Goal: Find specific page/section: Find specific page/section

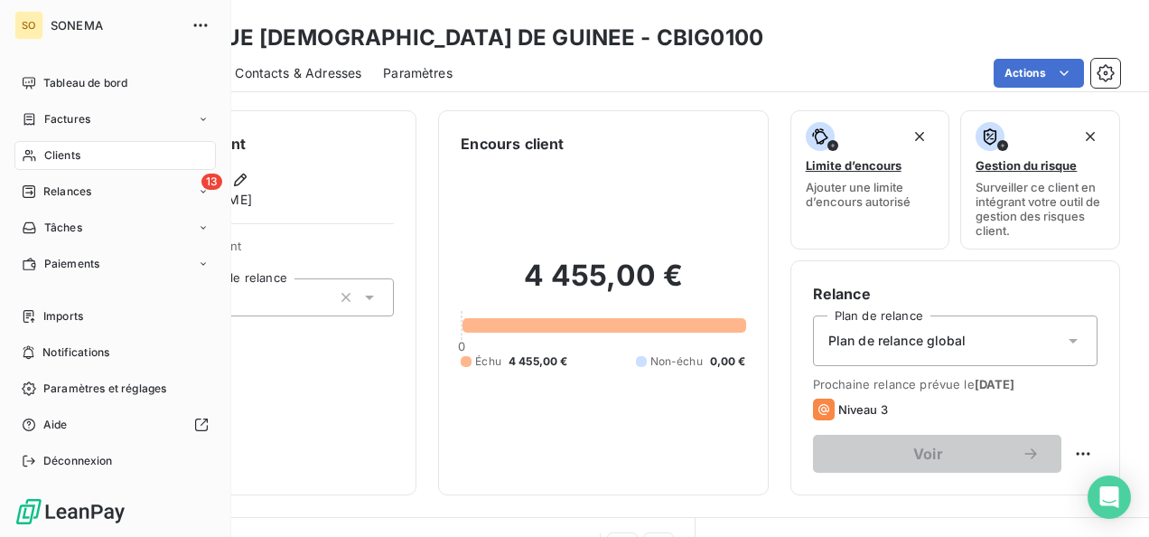
click at [78, 153] on span "Clients" at bounding box center [62, 155] width 36 height 16
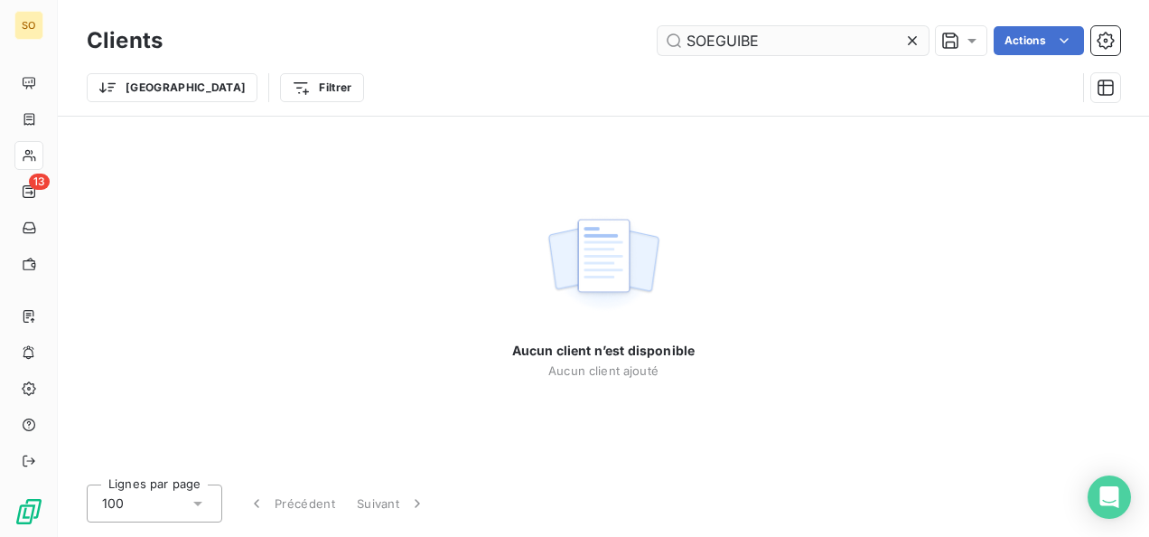
click at [691, 34] on input "SOEGUIBE" at bounding box center [793, 40] width 271 height 29
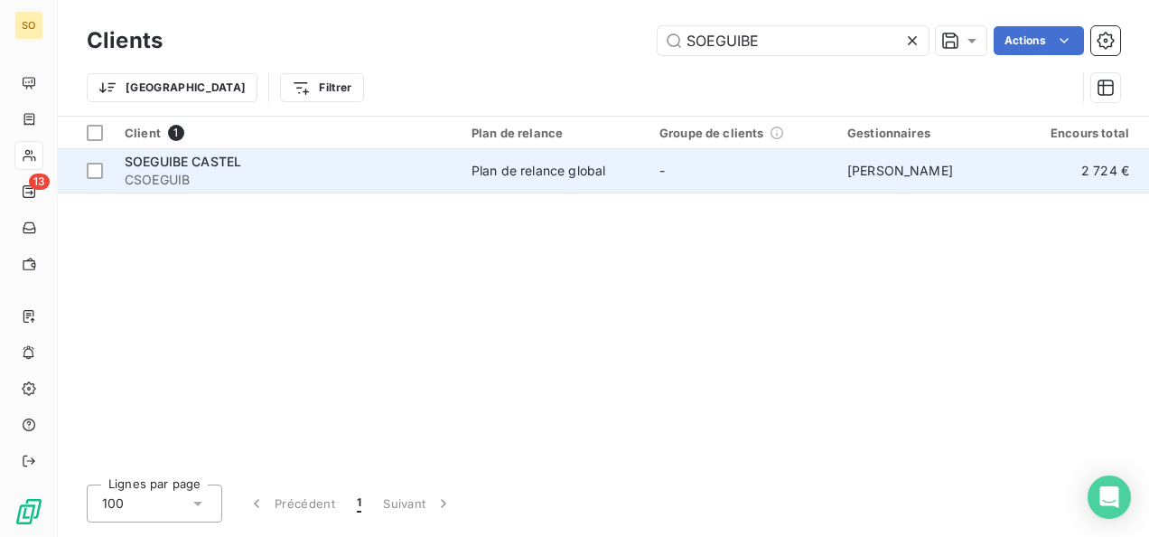
type input "SOEGUIBE"
click at [150, 161] on span "SOEGUIBE CASTEL" at bounding box center [183, 161] width 117 height 15
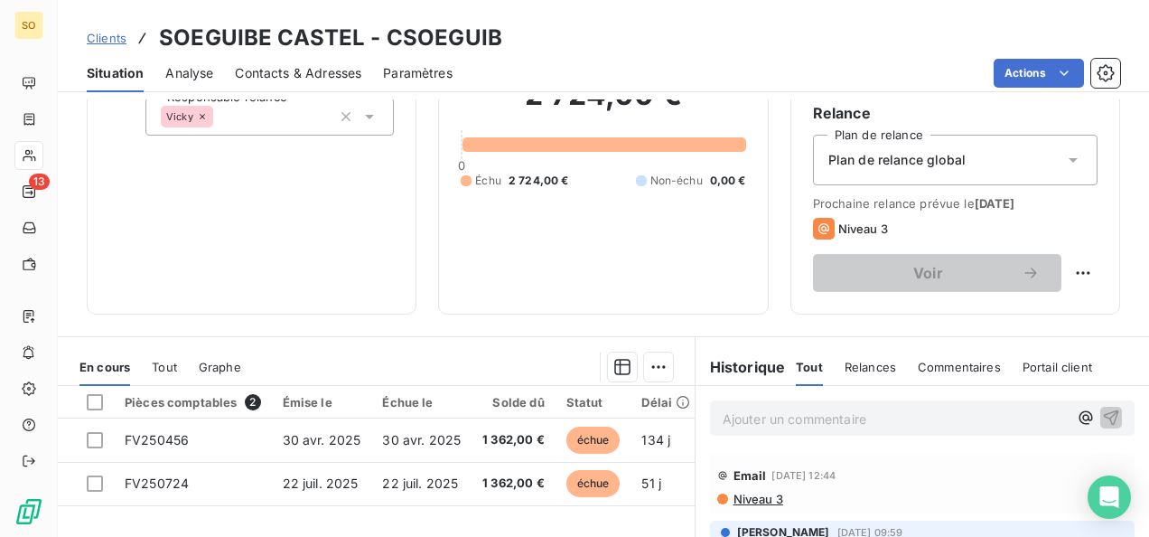
scroll to position [271, 0]
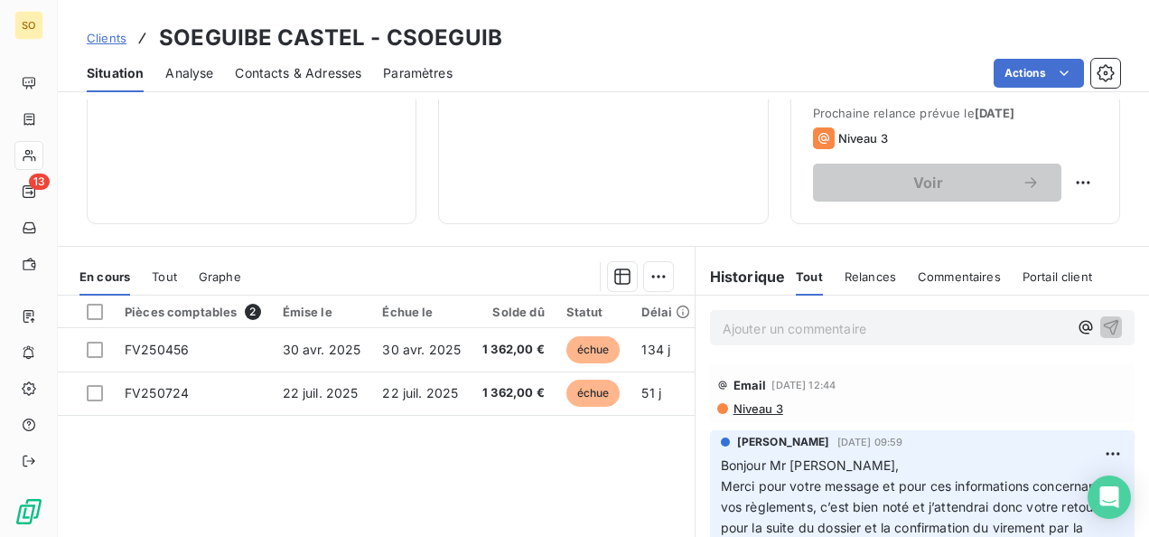
click at [737, 327] on p "Ajouter un commentaire ﻿" at bounding box center [895, 328] width 345 height 23
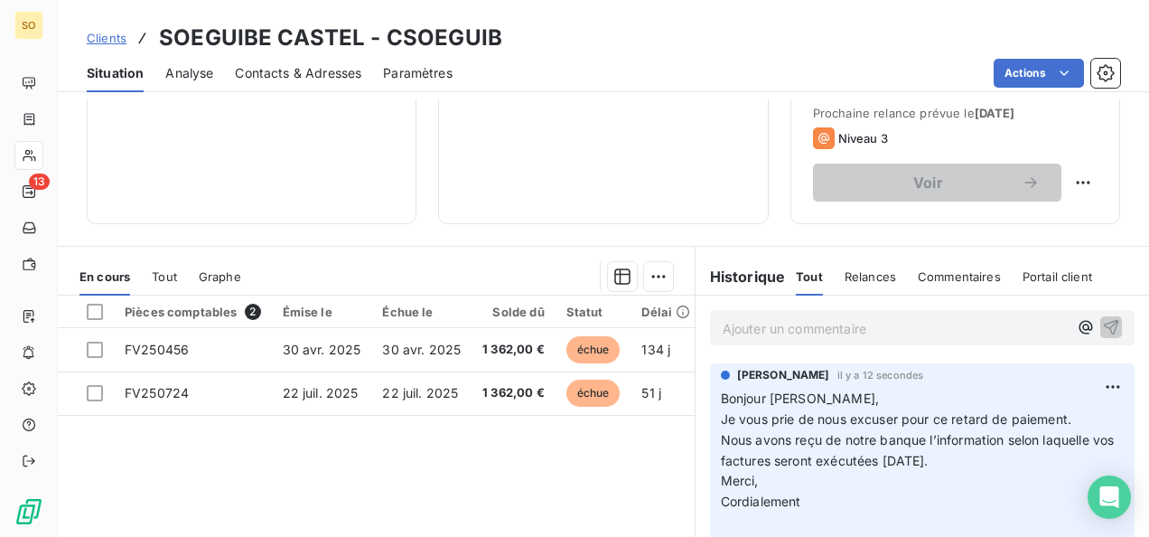
click at [109, 34] on span "Clients" at bounding box center [107, 38] width 40 height 14
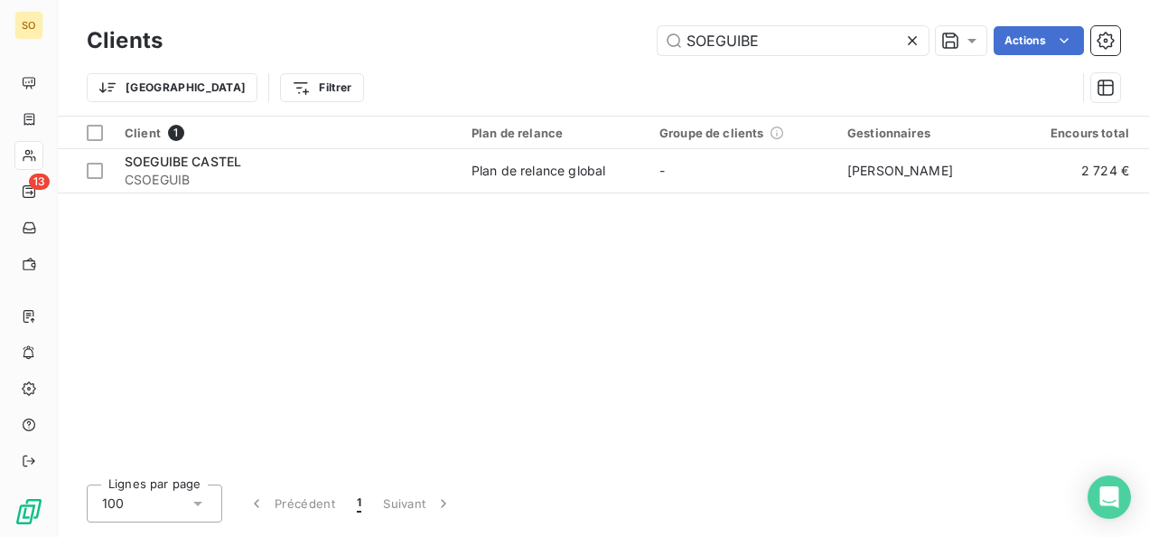
drag, startPoint x: 746, startPoint y: 36, endPoint x: 637, endPoint y: 42, distance: 109.5
click at [637, 42] on div "SOEGUIBE Actions" at bounding box center [652, 40] width 936 height 29
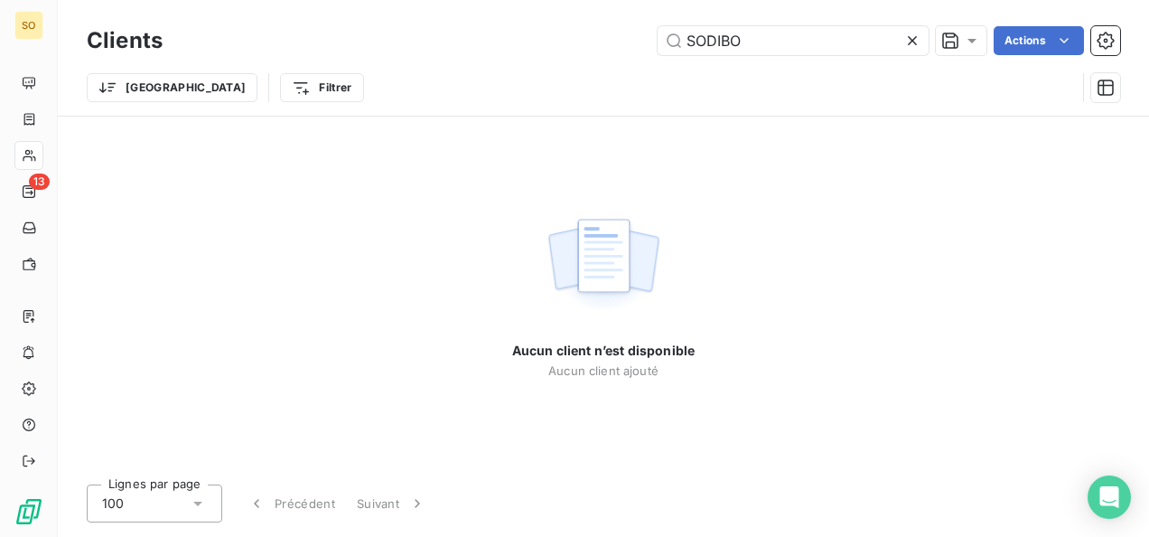
click at [651, 35] on div "SODIBO Actions" at bounding box center [652, 40] width 936 height 29
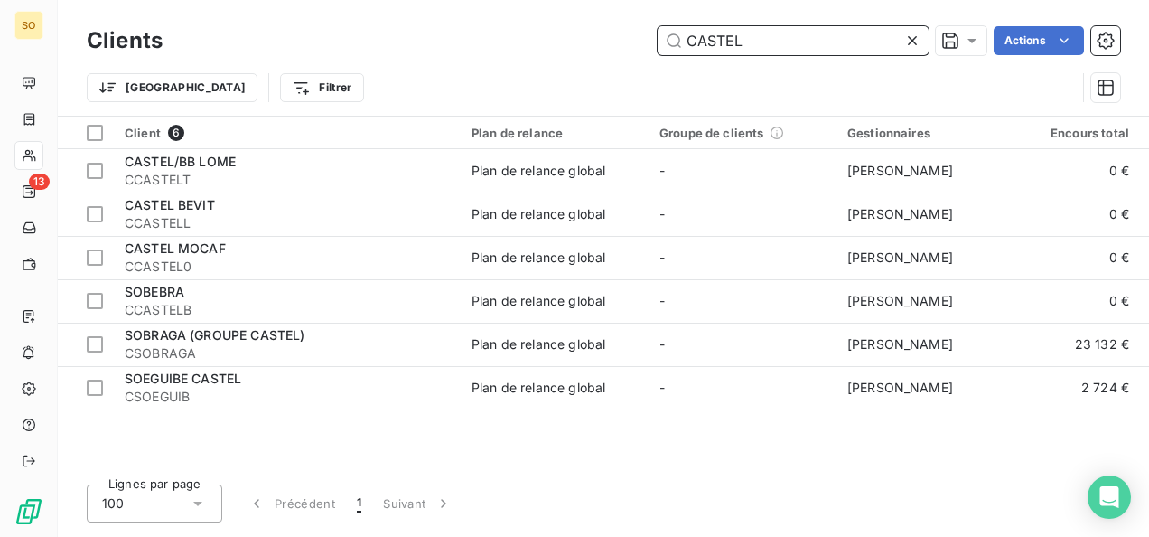
drag, startPoint x: 756, startPoint y: 33, endPoint x: 696, endPoint y: 39, distance: 60.9
click at [696, 39] on input "CASTEL" at bounding box center [793, 40] width 271 height 29
type input "C"
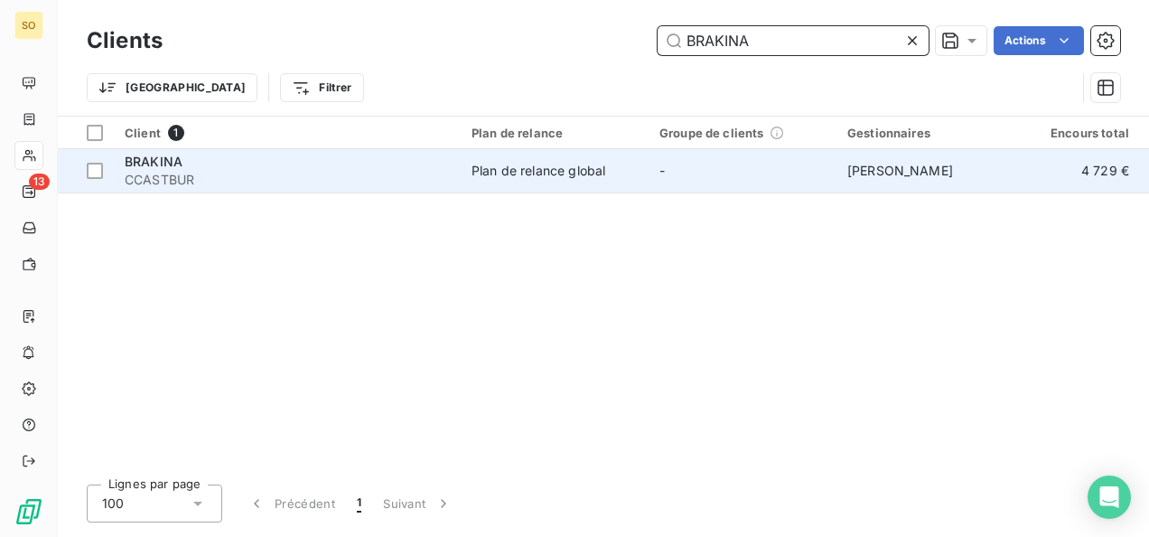
type input "BRAKINA"
click at [173, 182] on span "CCASTBUR" at bounding box center [287, 180] width 325 height 18
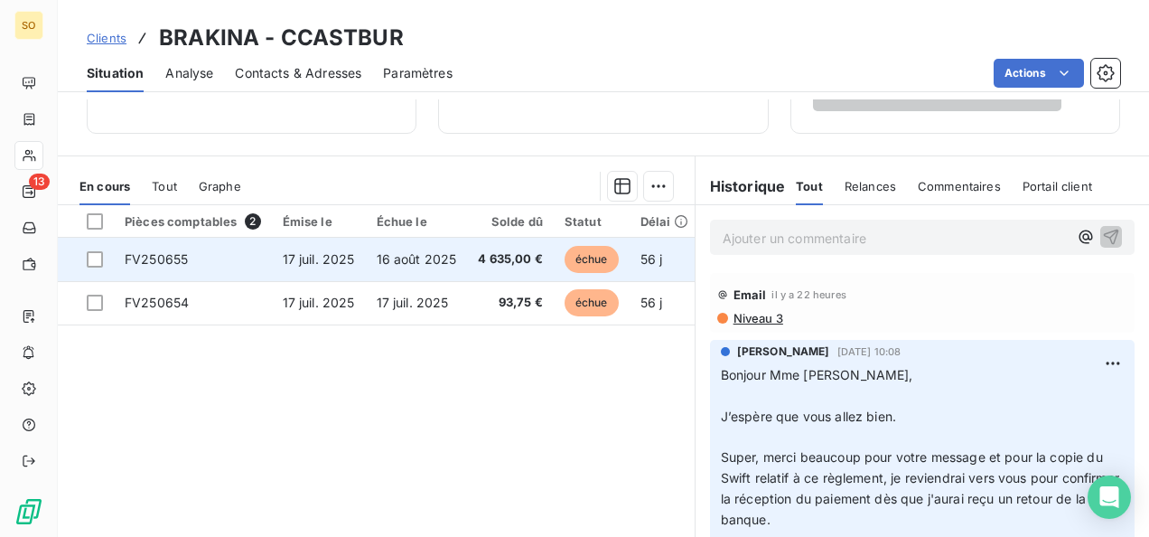
scroll to position [430, 0]
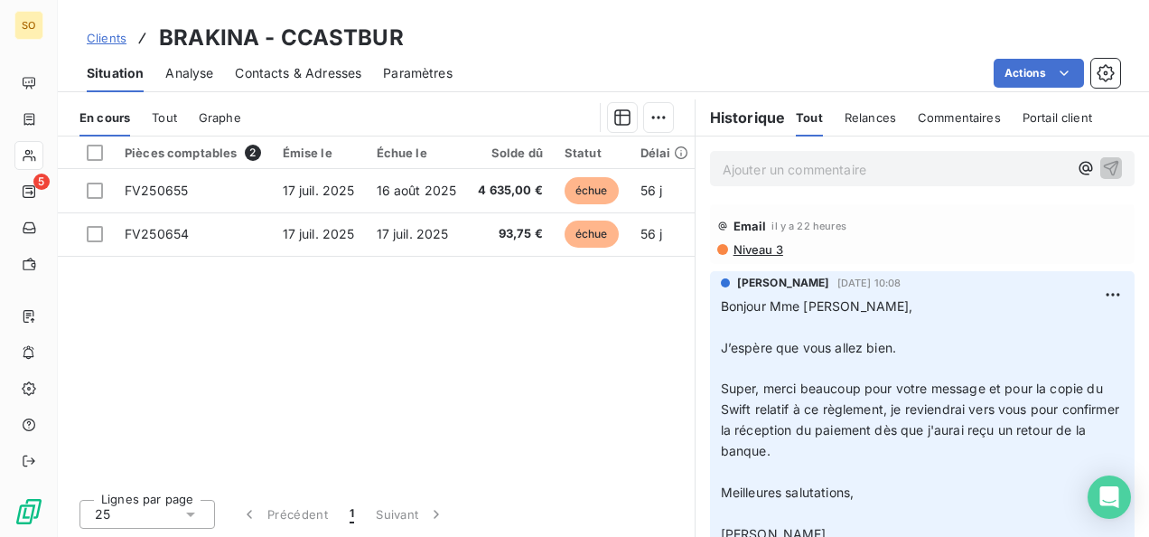
click at [111, 33] on span "Clients" at bounding box center [107, 38] width 40 height 14
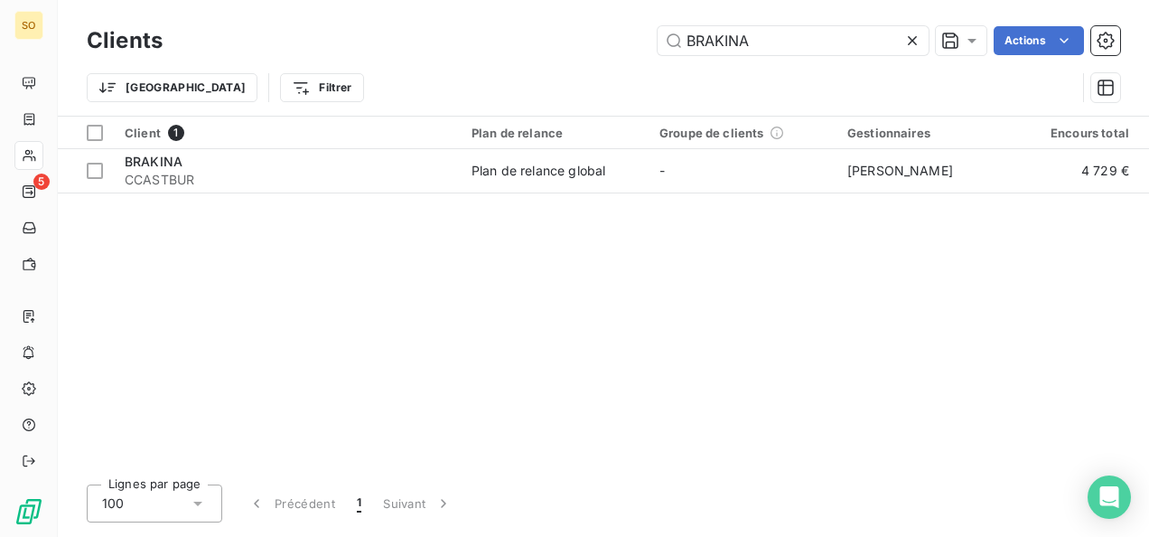
drag, startPoint x: 782, startPoint y: 42, endPoint x: 598, endPoint y: 36, distance: 184.4
click at [598, 36] on div "BRAKINA Actions" at bounding box center [652, 40] width 936 height 29
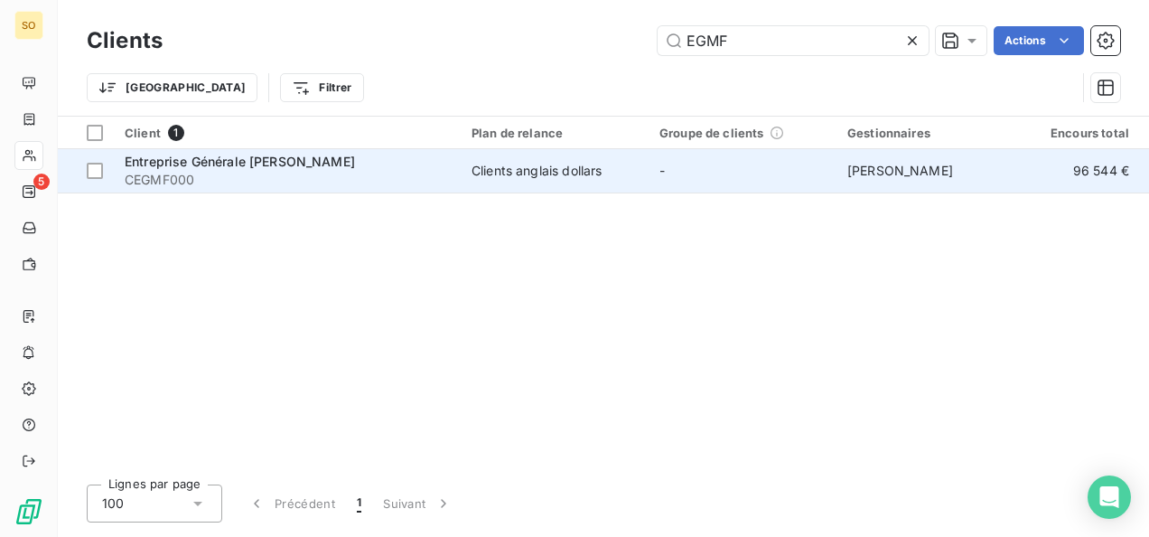
type input "EGMF"
click at [259, 160] on span "Entreprise Générale [PERSON_NAME]" at bounding box center [240, 161] width 230 height 15
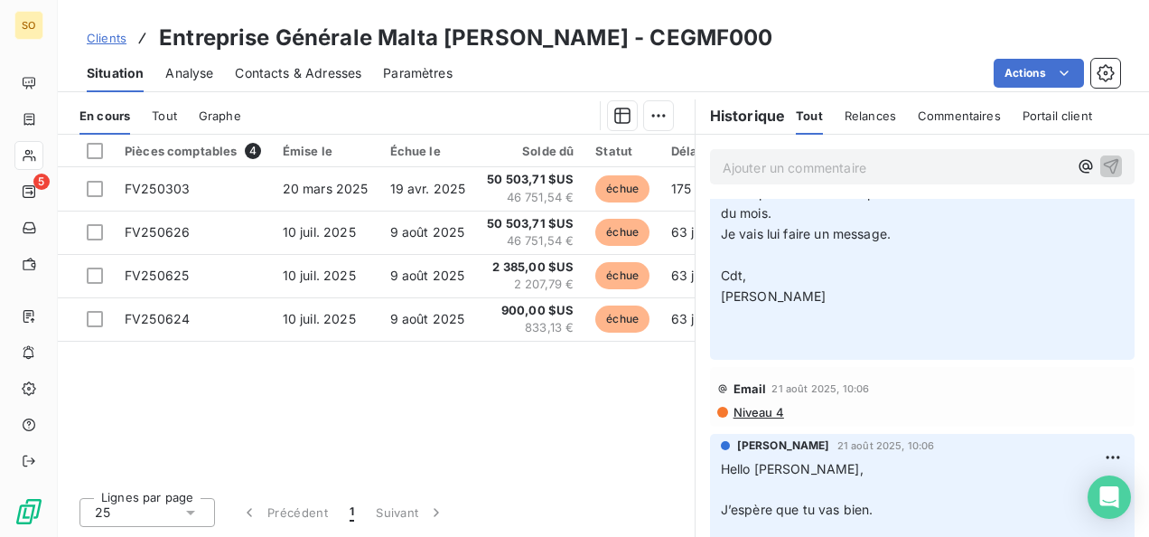
scroll to position [903, 0]
